Goal: Information Seeking & Learning: Learn about a topic

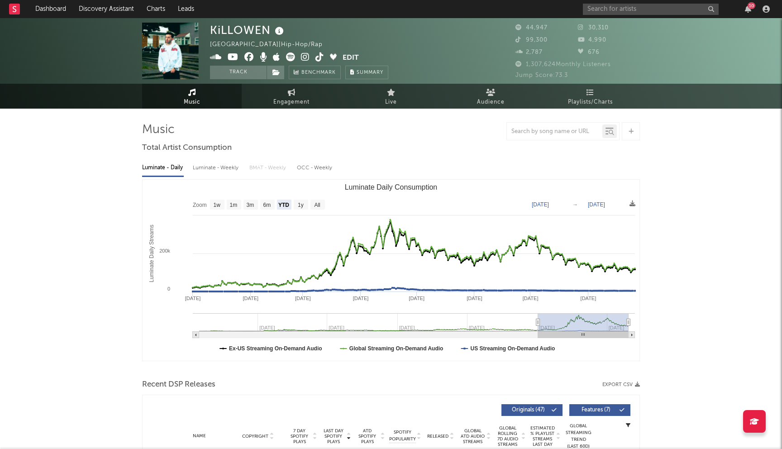
select select "YTD"
click at [642, 11] on input "text" at bounding box center [651, 9] width 136 height 11
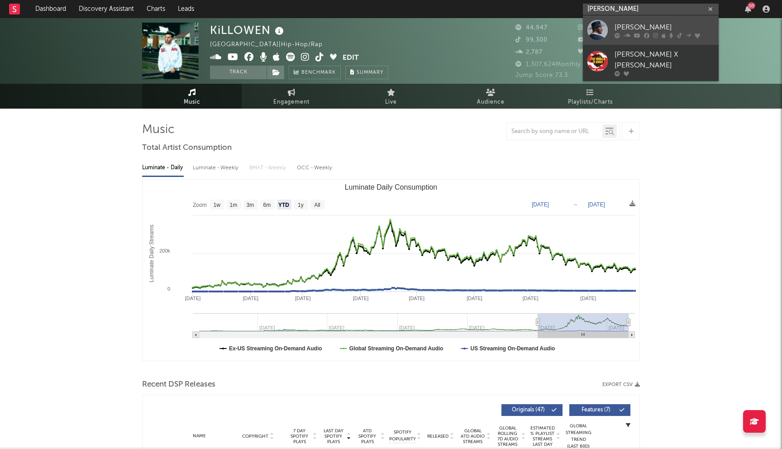
type input "[PERSON_NAME]"
click at [666, 18] on link "[PERSON_NAME]" at bounding box center [651, 29] width 136 height 29
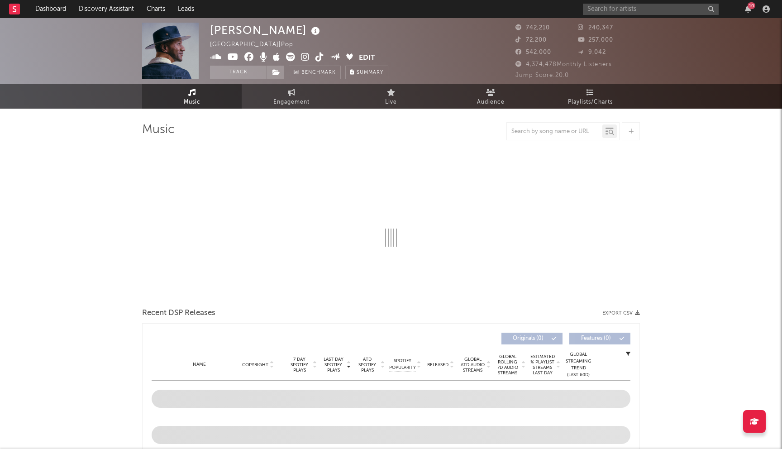
select select "6m"
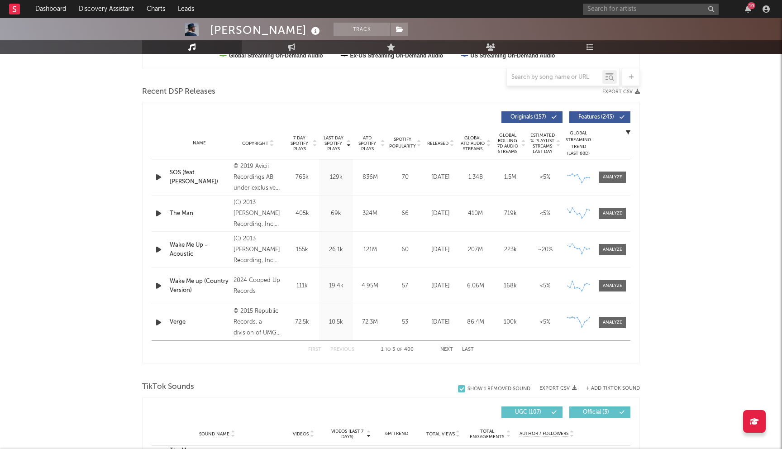
scroll to position [302, 0]
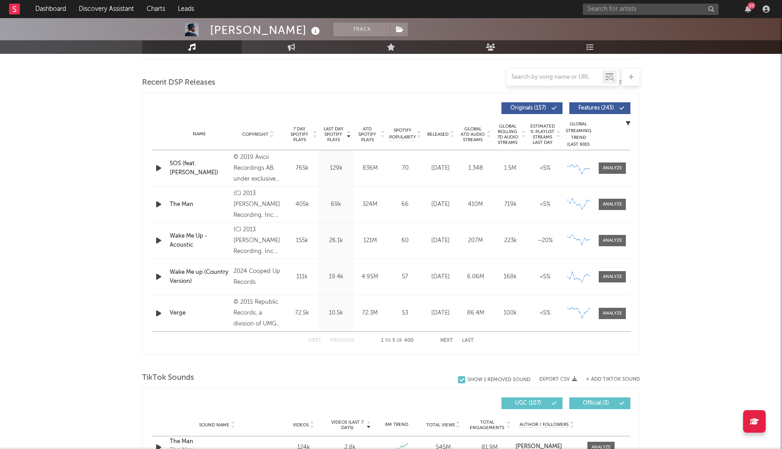
click at [447, 343] on div "First Previous 1 to 5 of 400 Next Last" at bounding box center [391, 341] width 166 height 18
click at [448, 338] on button "Next" at bounding box center [446, 340] width 13 height 5
